Goal: Complete application form

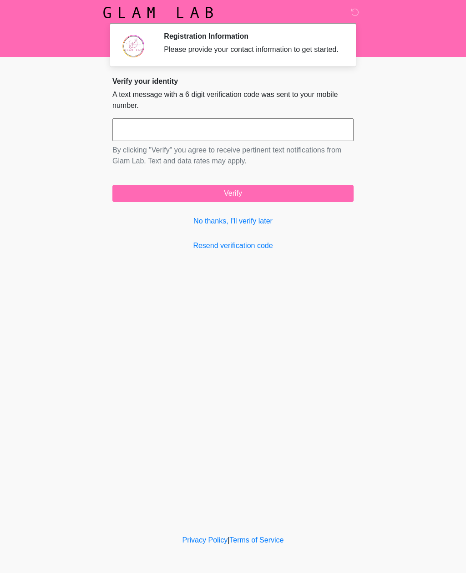
click at [122, 137] on input "text" at bounding box center [232, 129] width 241 height 23
type input "******"
click at [197, 202] on button "Verify" at bounding box center [232, 193] width 241 height 17
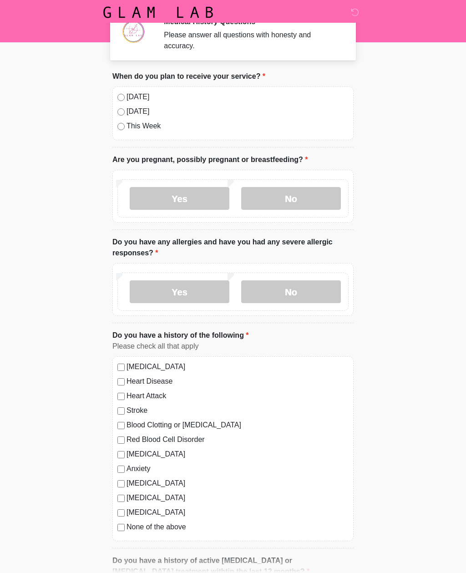
scroll to position [15, 0]
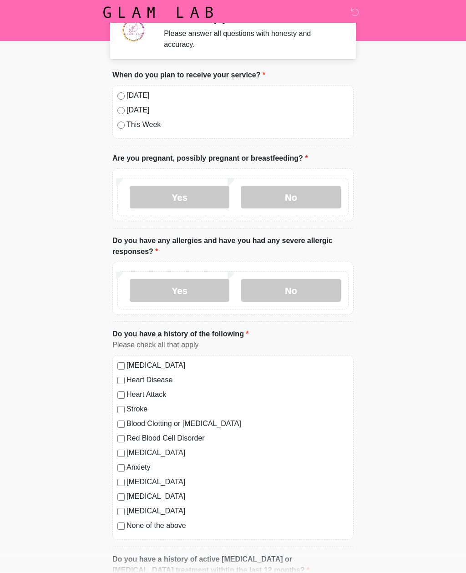
click at [298, 199] on label "No" at bounding box center [291, 197] width 100 height 23
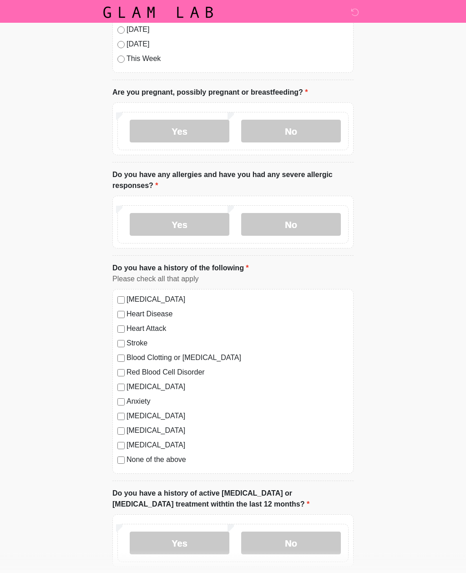
scroll to position [96, 0]
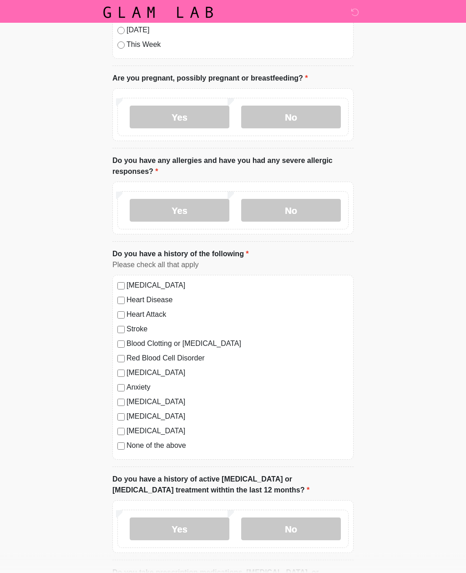
click at [320, 212] on label "No" at bounding box center [291, 210] width 100 height 23
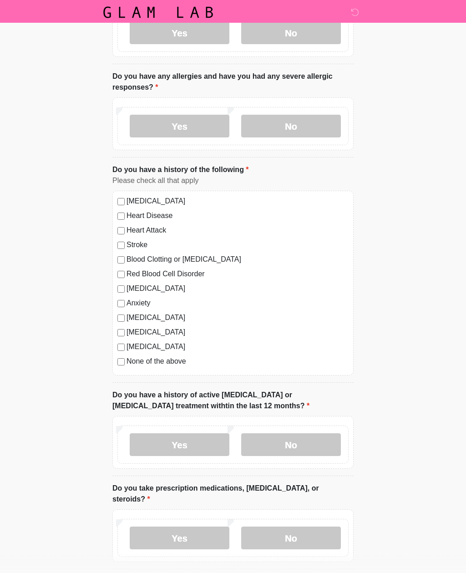
scroll to position [180, 0]
click at [180, 359] on label "None of the above" at bounding box center [237, 361] width 222 height 11
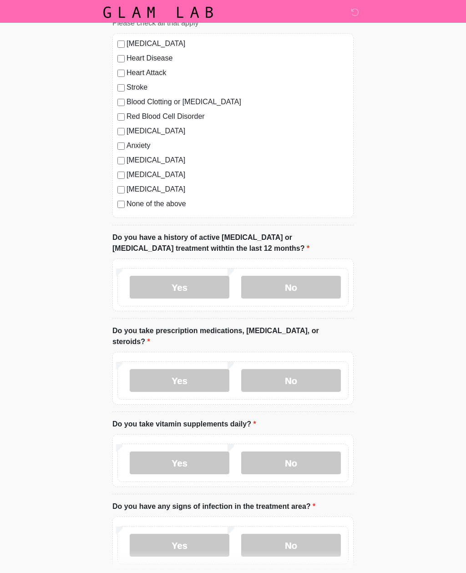
scroll to position [349, 0]
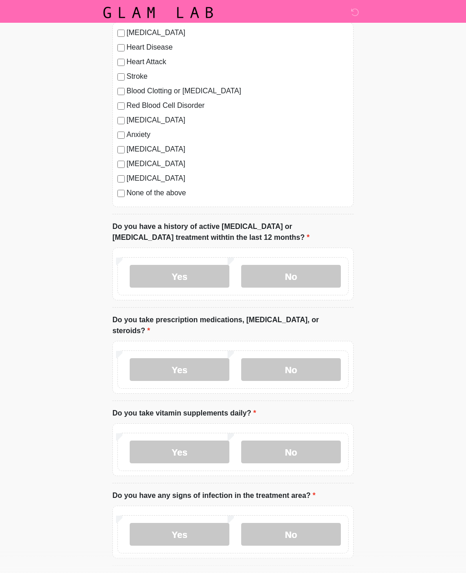
click at [300, 279] on label "No" at bounding box center [291, 276] width 100 height 23
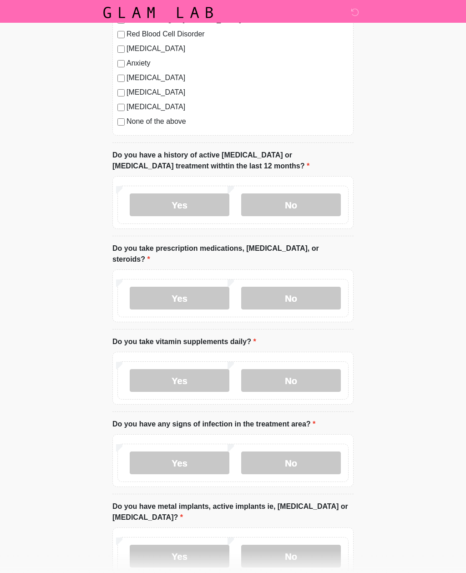
scroll to position [420, 0]
click at [334, 286] on label "No" at bounding box center [291, 297] width 100 height 23
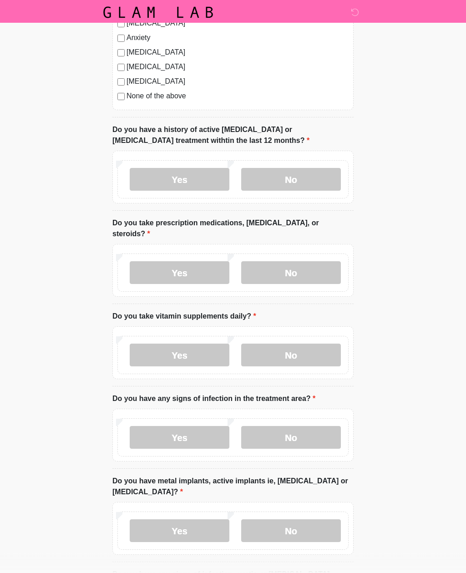
scroll to position [485, 0]
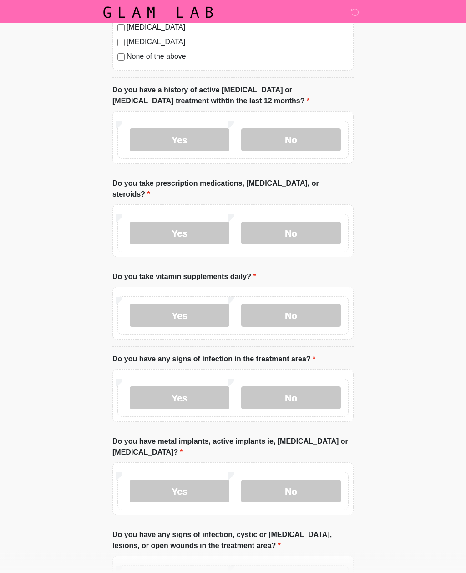
click at [323, 304] on label "No" at bounding box center [291, 315] width 100 height 23
click at [329, 386] on label "No" at bounding box center [291, 397] width 100 height 23
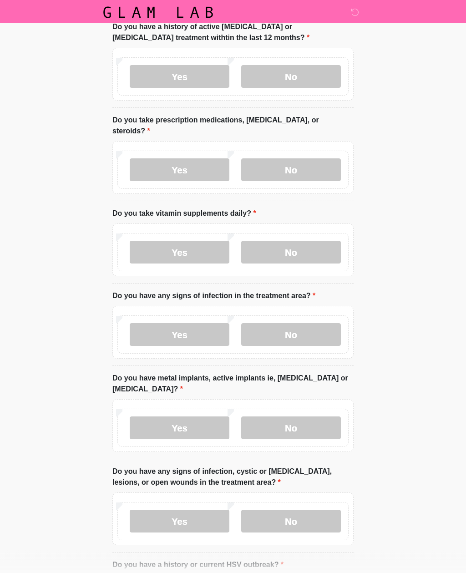
scroll to position [549, 0]
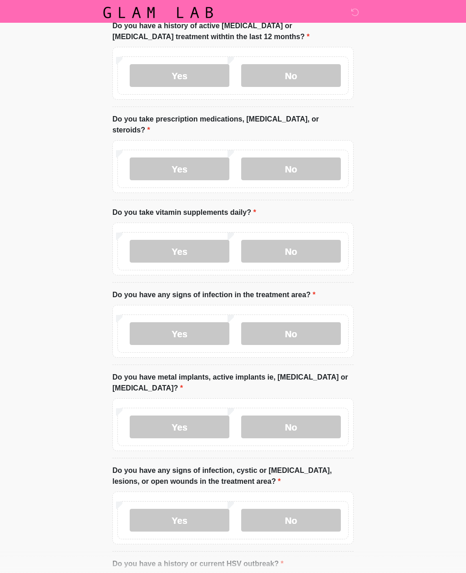
click at [311, 418] on label "No" at bounding box center [291, 426] width 100 height 23
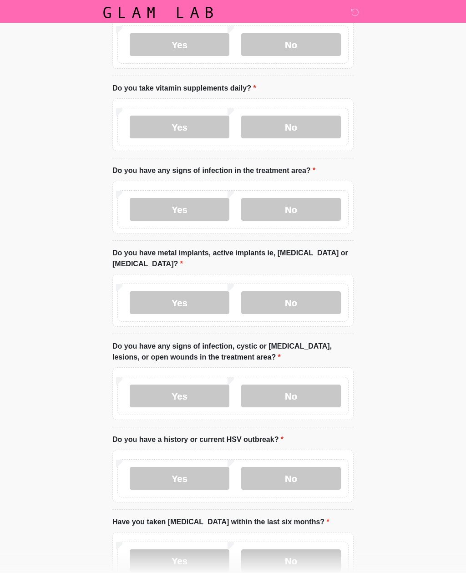
scroll to position [679, 0]
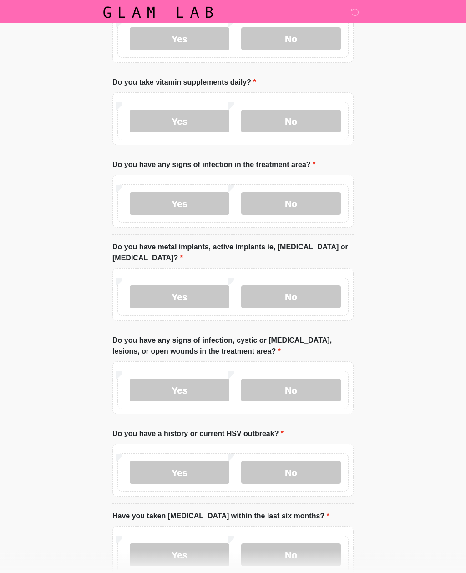
click at [316, 385] on label "No" at bounding box center [291, 390] width 100 height 23
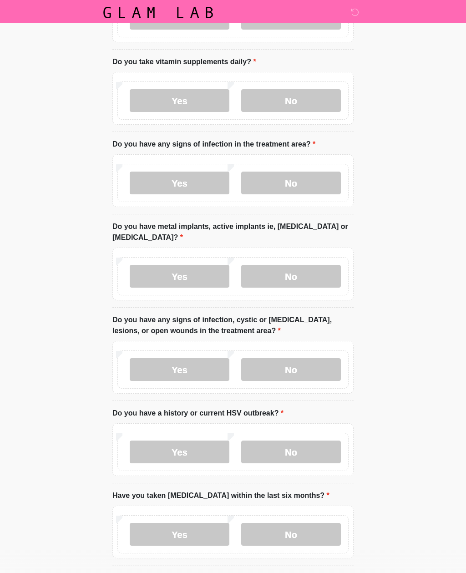
scroll to position [723, 0]
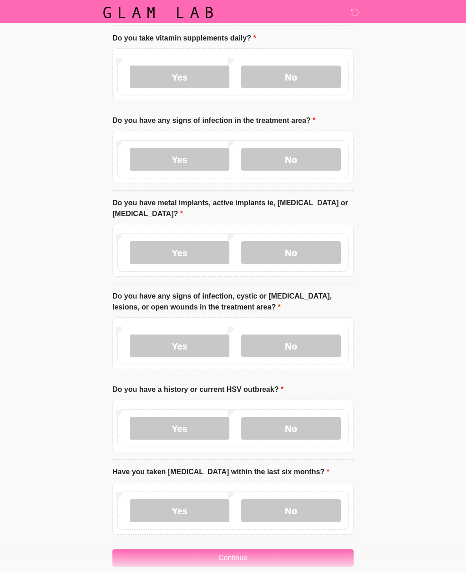
click at [321, 417] on label "No" at bounding box center [291, 428] width 100 height 23
click at [294, 499] on label "No" at bounding box center [291, 510] width 100 height 23
click at [312, 549] on button "Continue" at bounding box center [232, 557] width 241 height 17
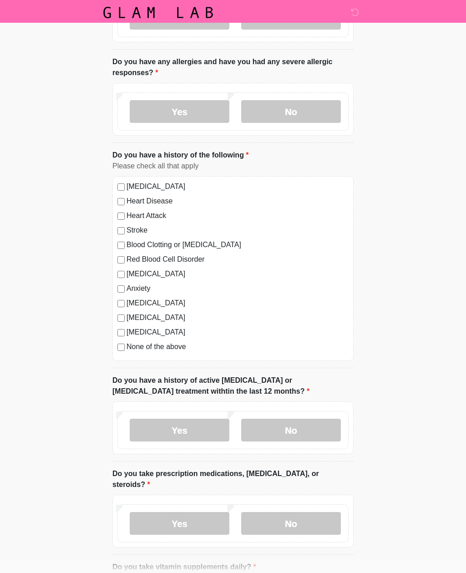
scroll to position [0, 0]
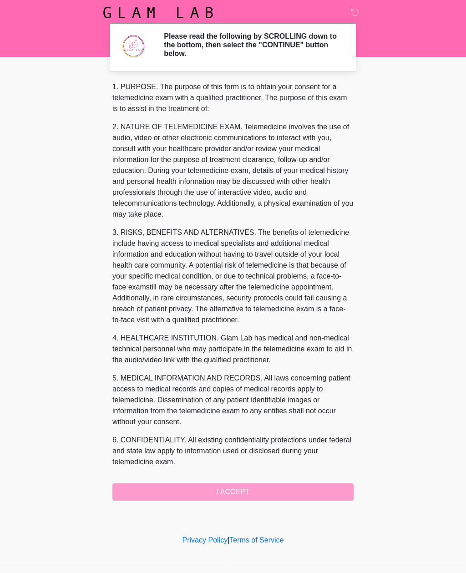
click at [307, 489] on div "1. PURPOSE. The purpose of this form is to obtain your consent for a telemedici…" at bounding box center [232, 290] width 241 height 419
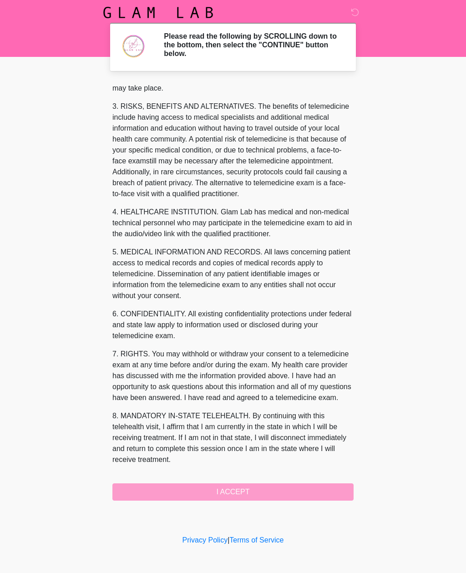
scroll to position [137, 0]
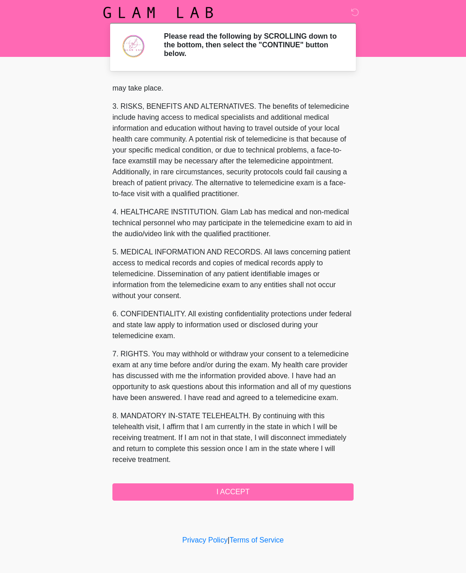
click at [307, 487] on button "I ACCEPT" at bounding box center [232, 491] width 241 height 17
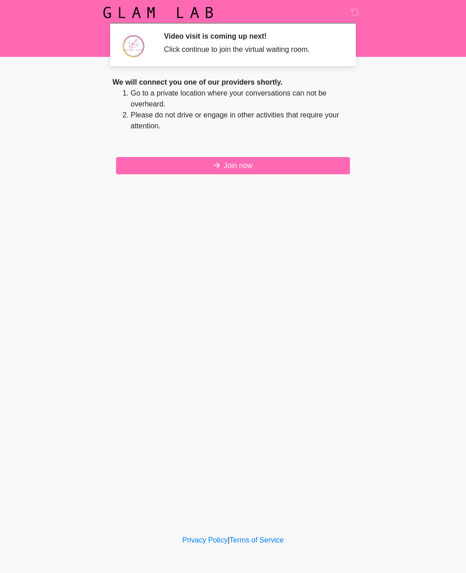
click at [130, 168] on button "Join now" at bounding box center [233, 165] width 234 height 17
